Goal: Find specific page/section: Find specific page/section

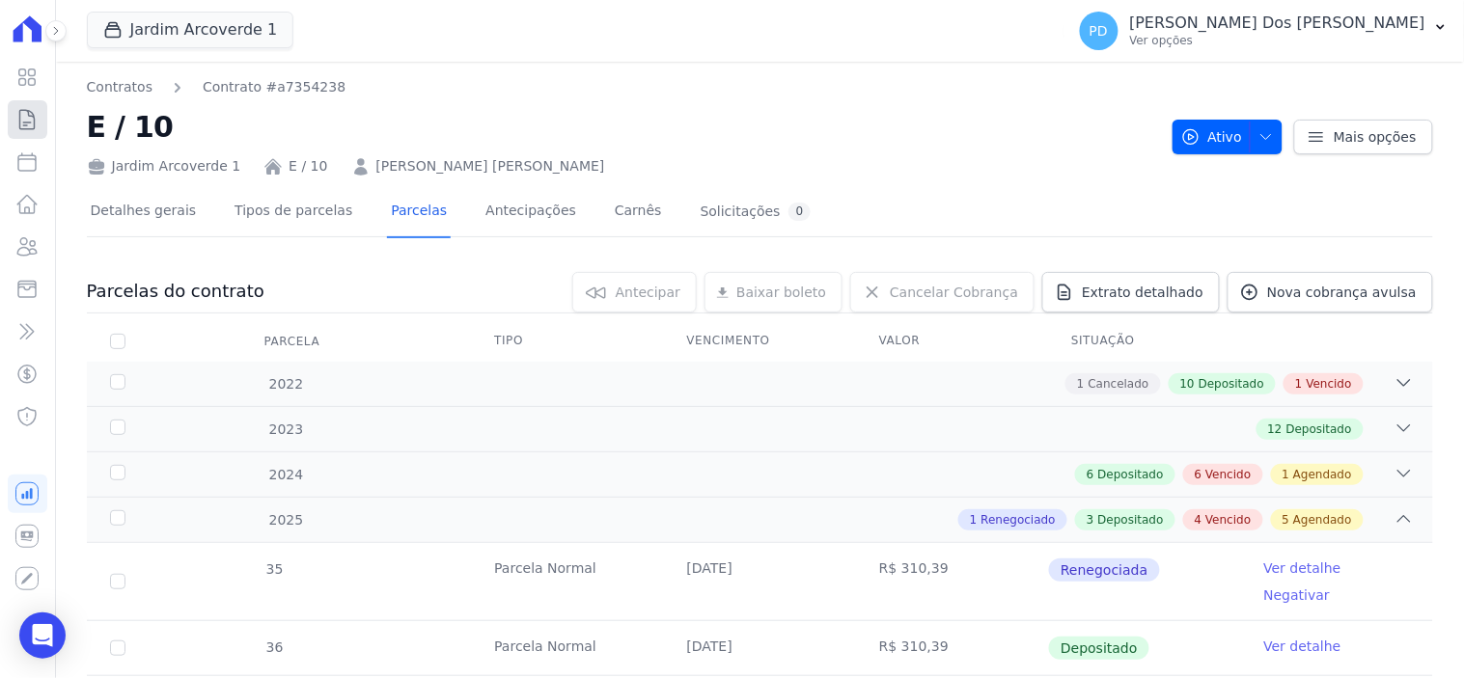
scroll to position [535, 0]
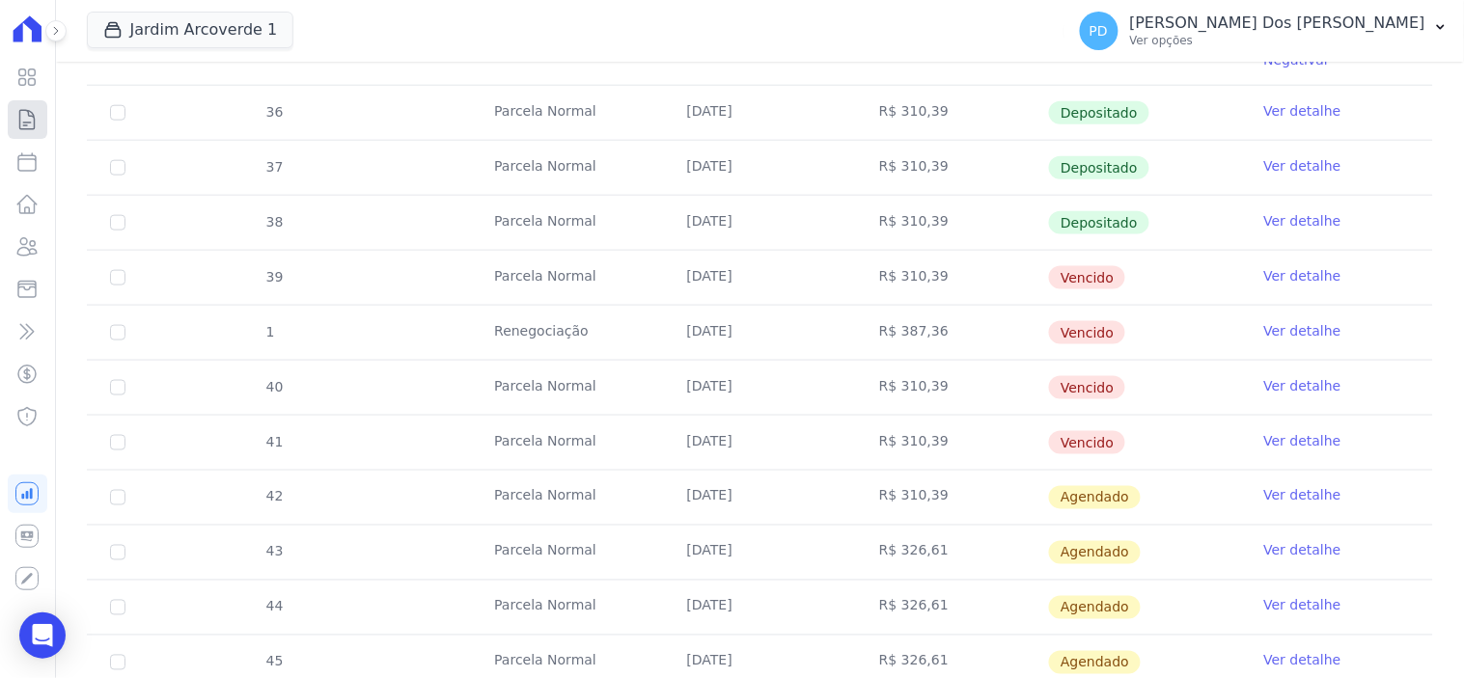
click at [21, 120] on icon at bounding box center [26, 119] width 23 height 23
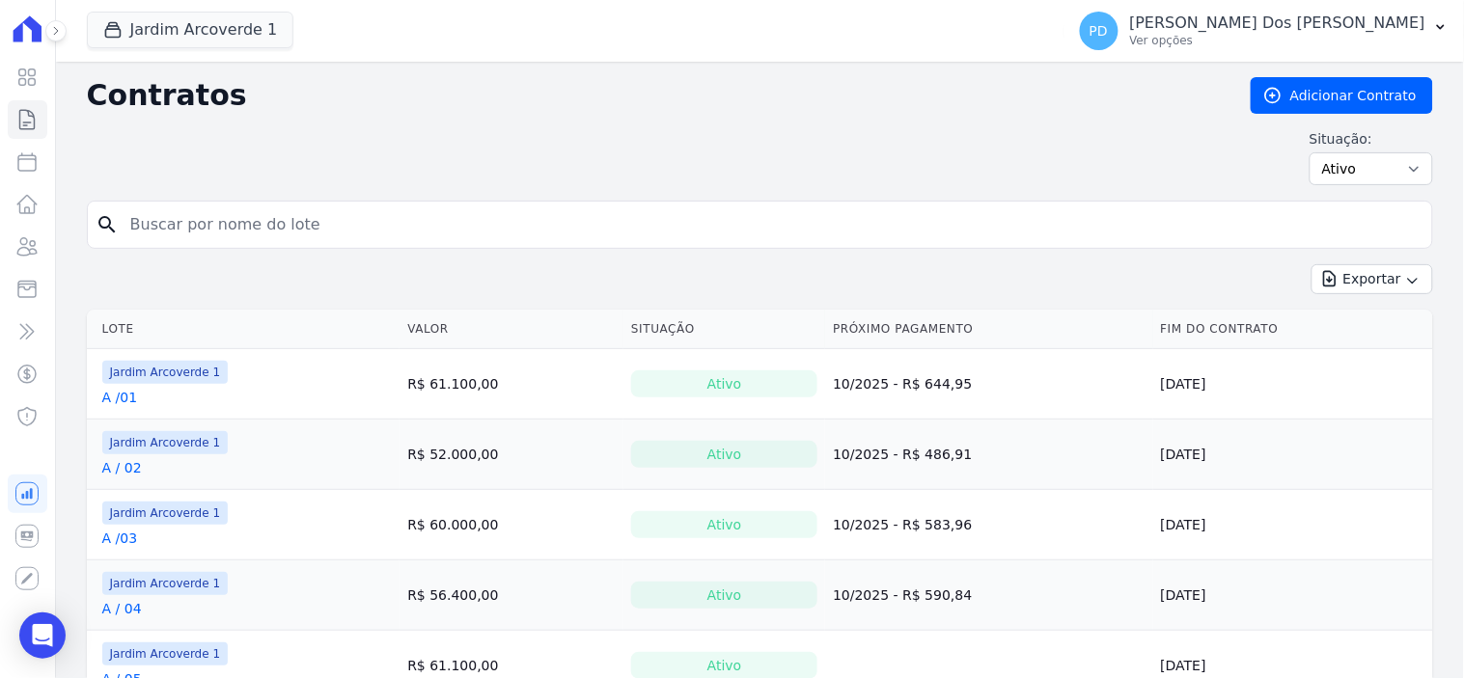
drag, startPoint x: 203, startPoint y: 229, endPoint x: 133, endPoint y: 228, distance: 69.5
click at [133, 228] on input "search" at bounding box center [771, 225] width 1305 height 39
type input "e / 14"
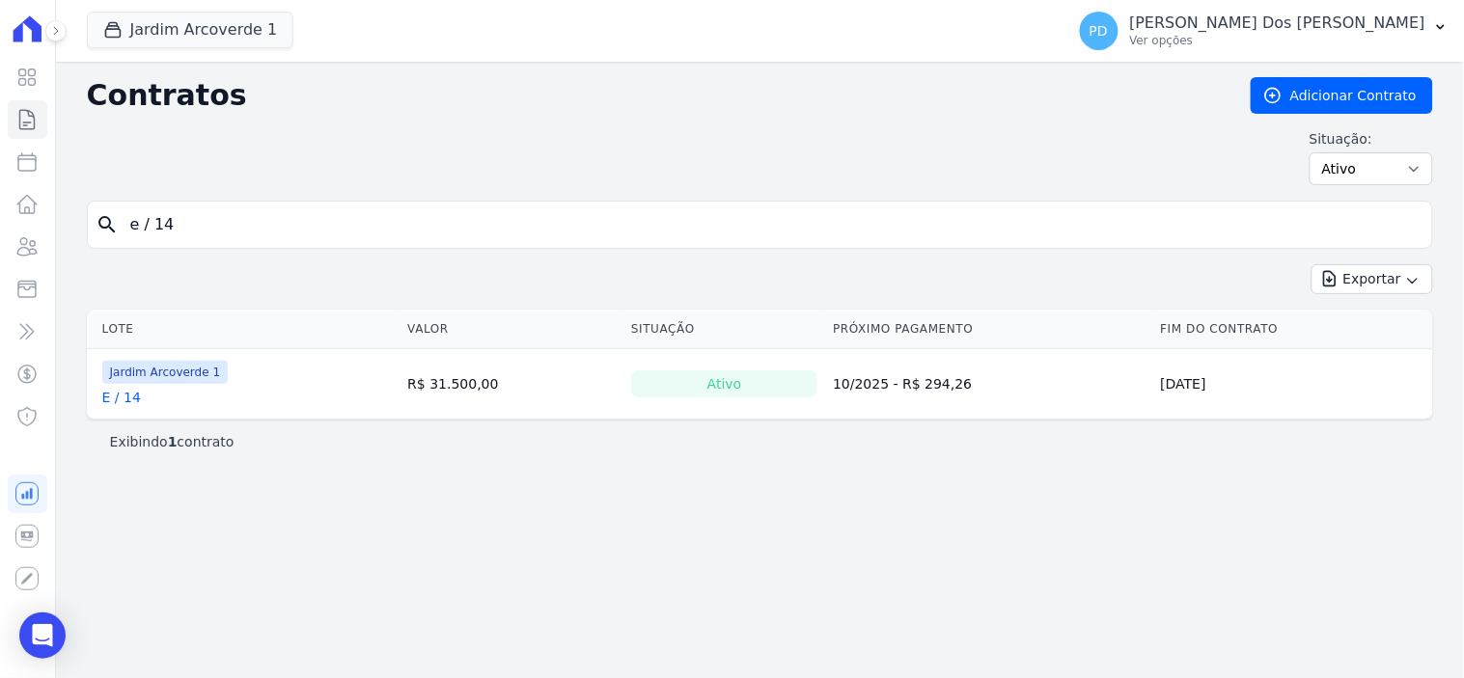
click at [128, 399] on link "E / 14" at bounding box center [121, 397] width 39 height 19
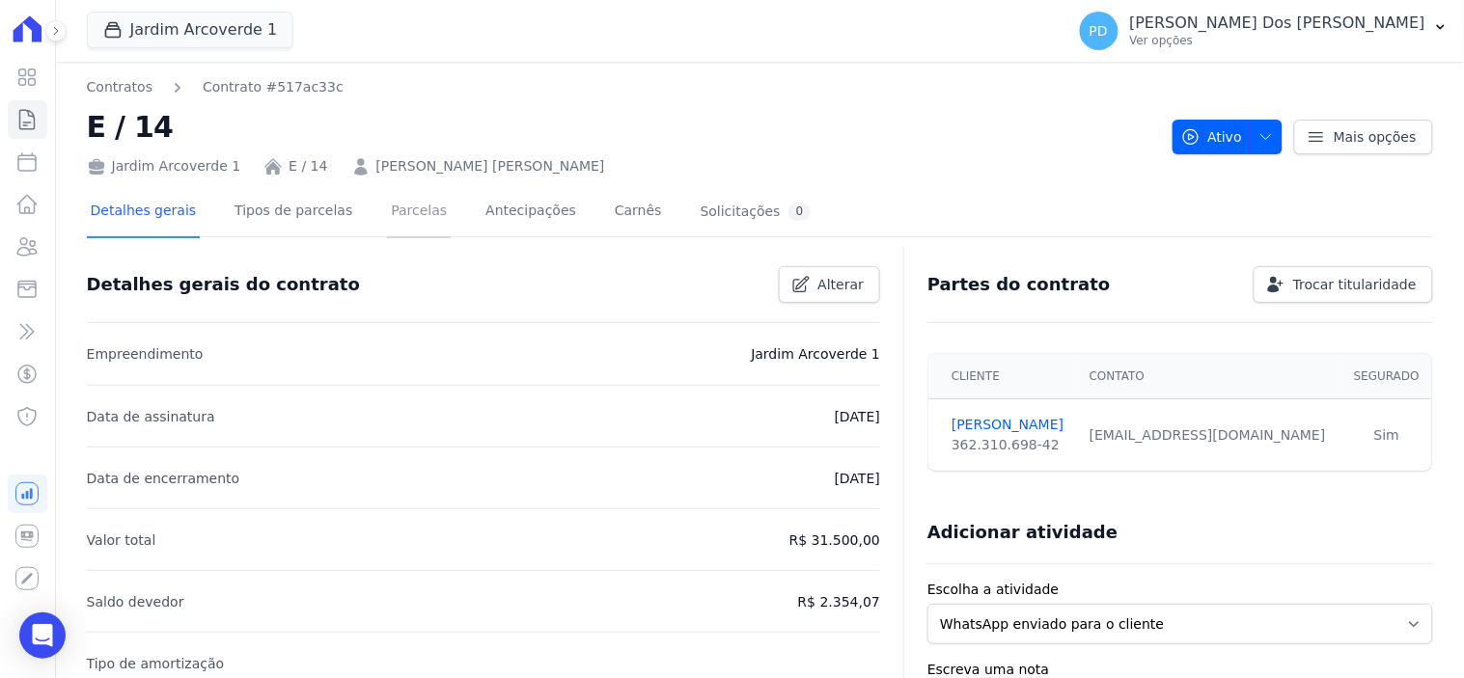
click at [391, 206] on link "Parcelas" at bounding box center [419, 212] width 64 height 51
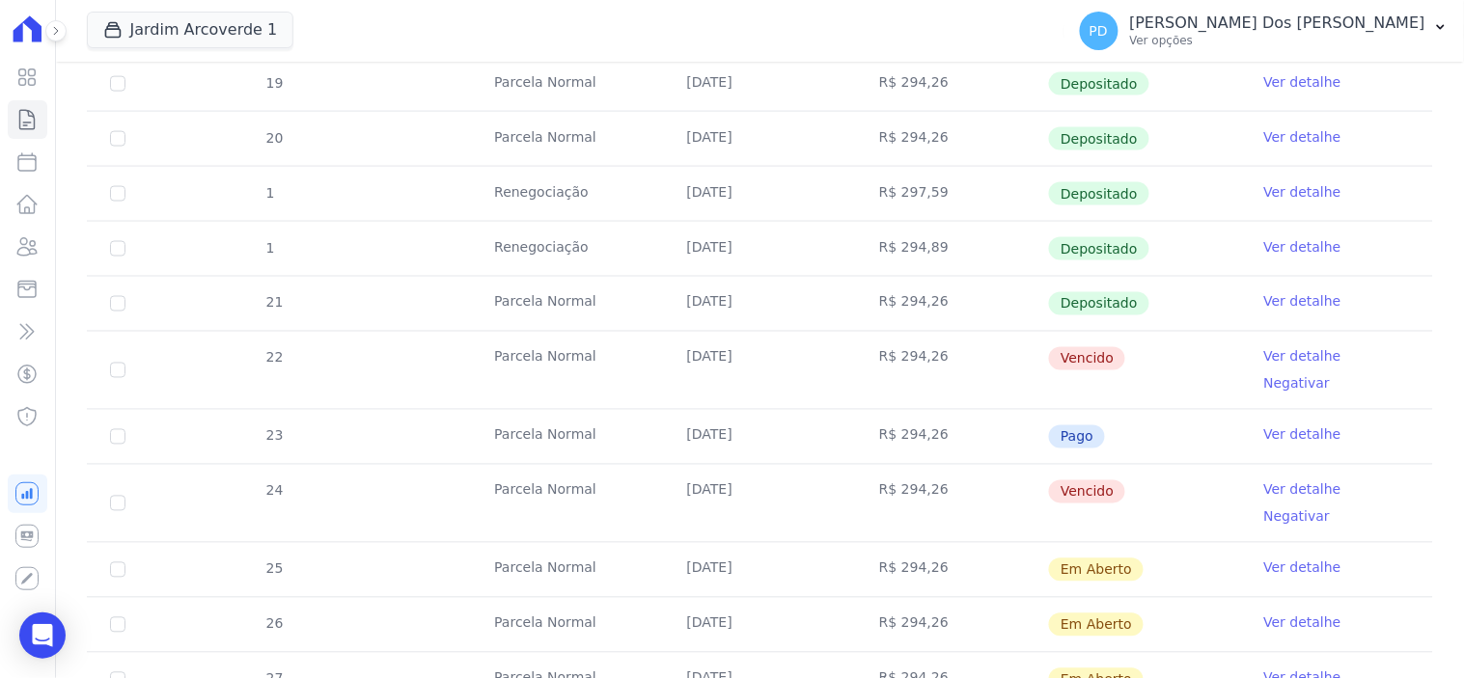
scroll to position [802, 0]
